Goal: Find specific page/section: Find specific page/section

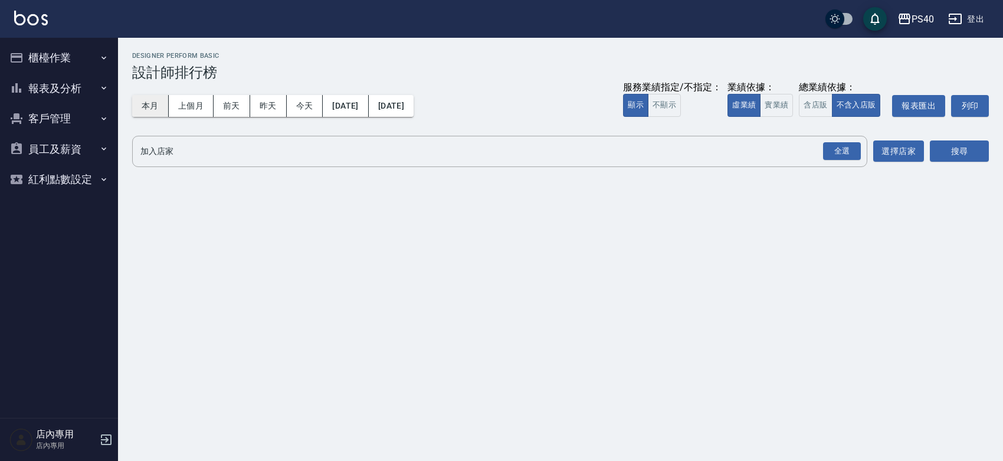
click at [154, 99] on button "本月" at bounding box center [150, 106] width 37 height 22
click at [831, 152] on div "全選" at bounding box center [842, 151] width 38 height 18
click at [962, 158] on button "搜尋" at bounding box center [959, 152] width 59 height 22
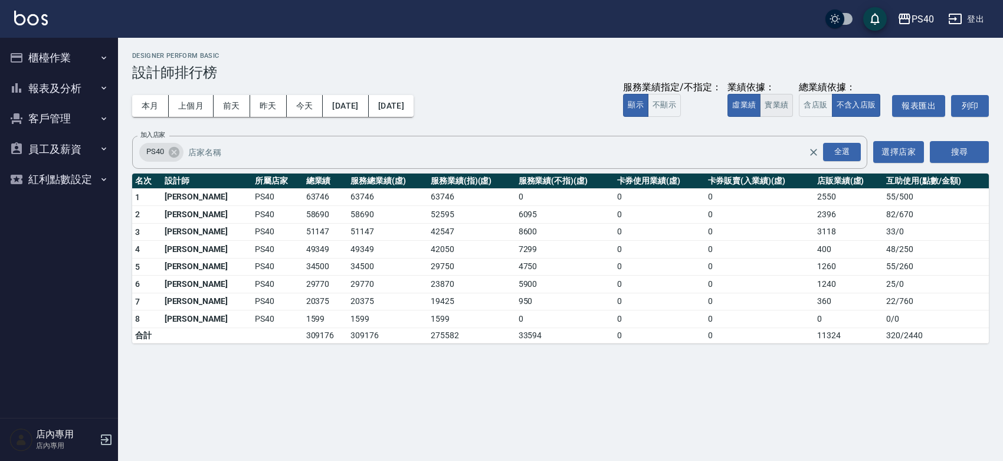
click at [760, 107] on button "實業績" at bounding box center [776, 105] width 33 height 23
click at [799, 107] on button "含店販" at bounding box center [815, 105] width 33 height 23
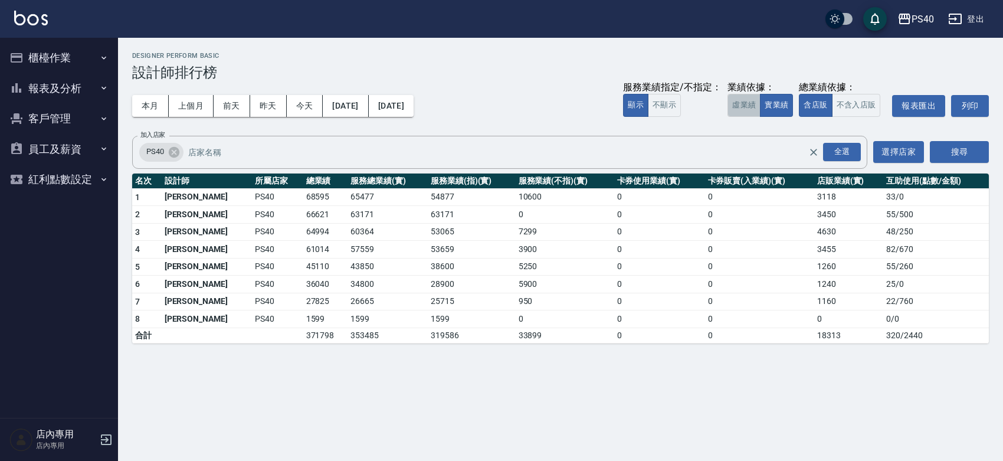
click at [729, 104] on button "虛業績" at bounding box center [743, 105] width 33 height 23
click at [21, 16] on img at bounding box center [31, 18] width 34 height 15
